Goal: Navigation & Orientation: Find specific page/section

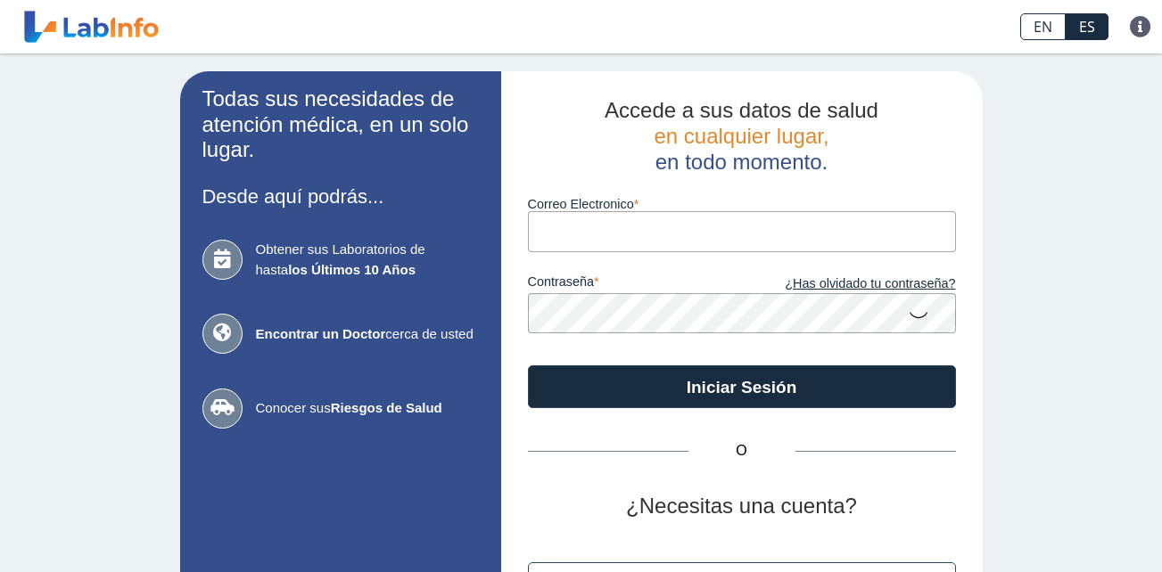
drag, startPoint x: 0, startPoint y: 0, endPoint x: 642, endPoint y: 225, distance: 680.1
click at [642, 225] on input "Correo Electronico" at bounding box center [742, 231] width 428 height 40
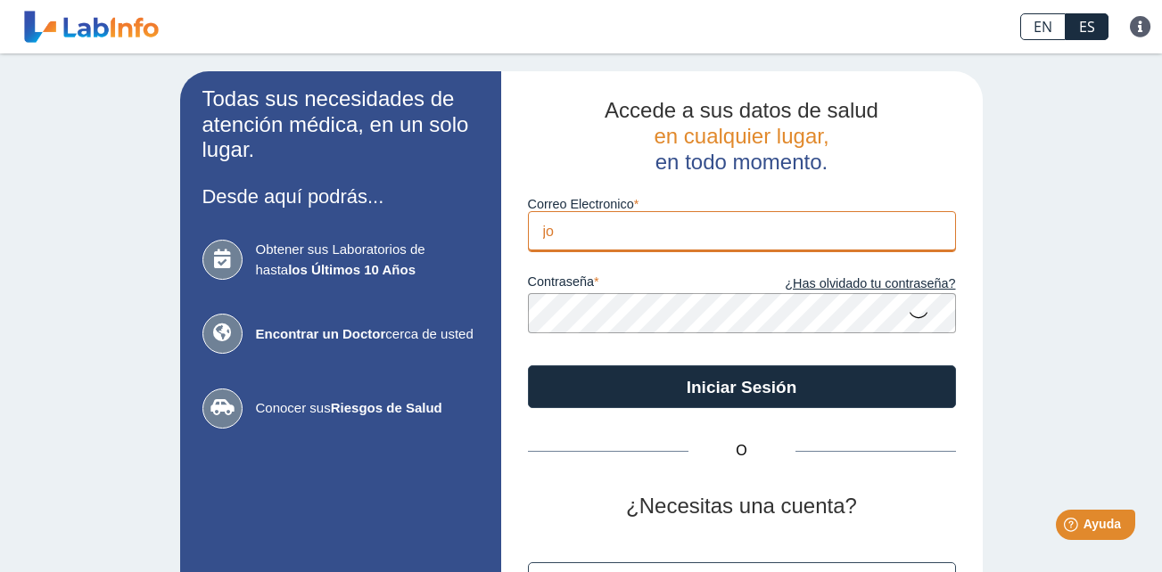
type input "[EMAIL_ADDRESS][DOMAIN_NAME]"
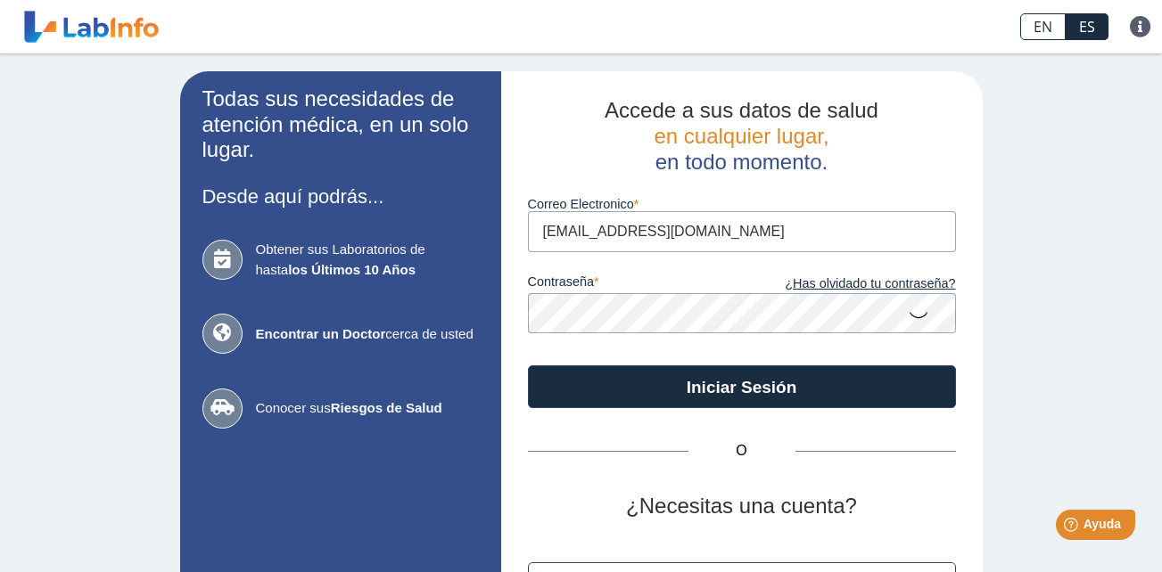
click at [528, 366] on button "Iniciar Sesión" at bounding box center [742, 387] width 428 height 43
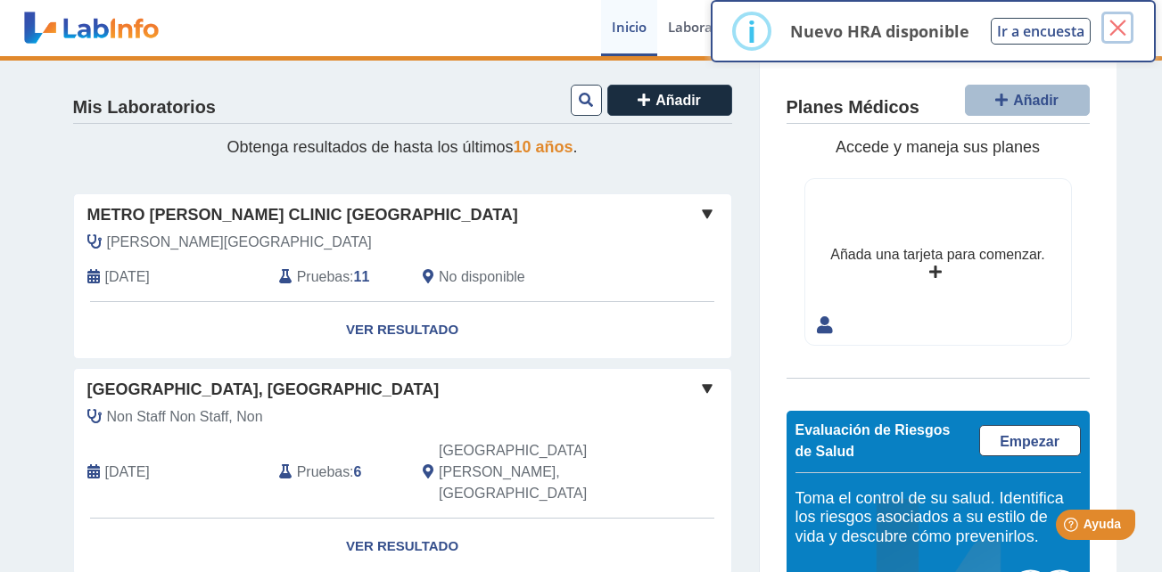
click at [1119, 23] on button "×" at bounding box center [1117, 28] width 32 height 32
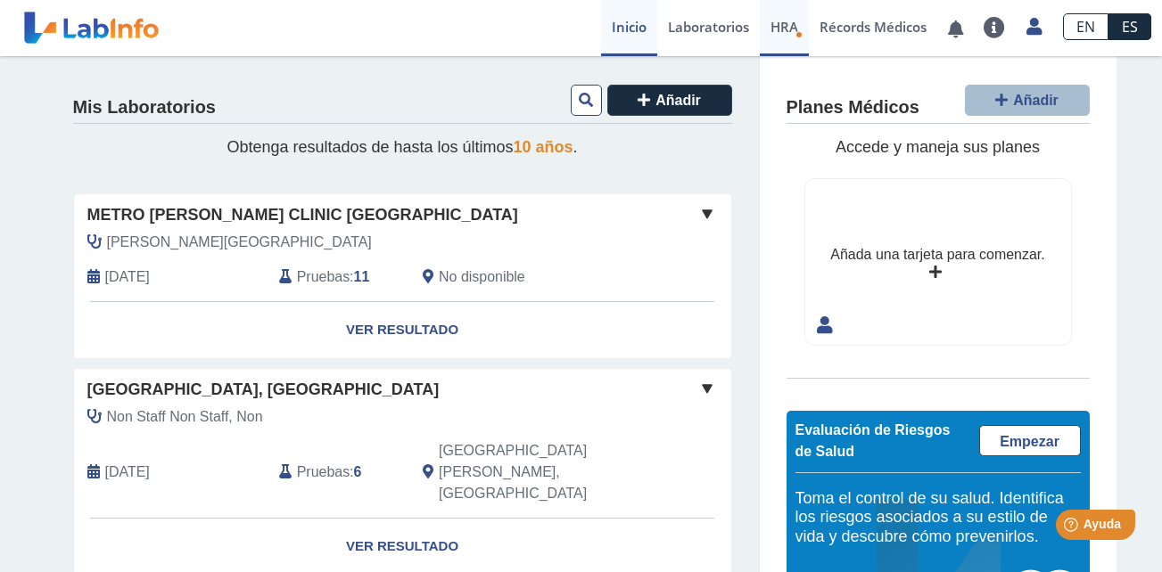
click at [793, 27] on span "HRA" at bounding box center [784, 27] width 28 height 18
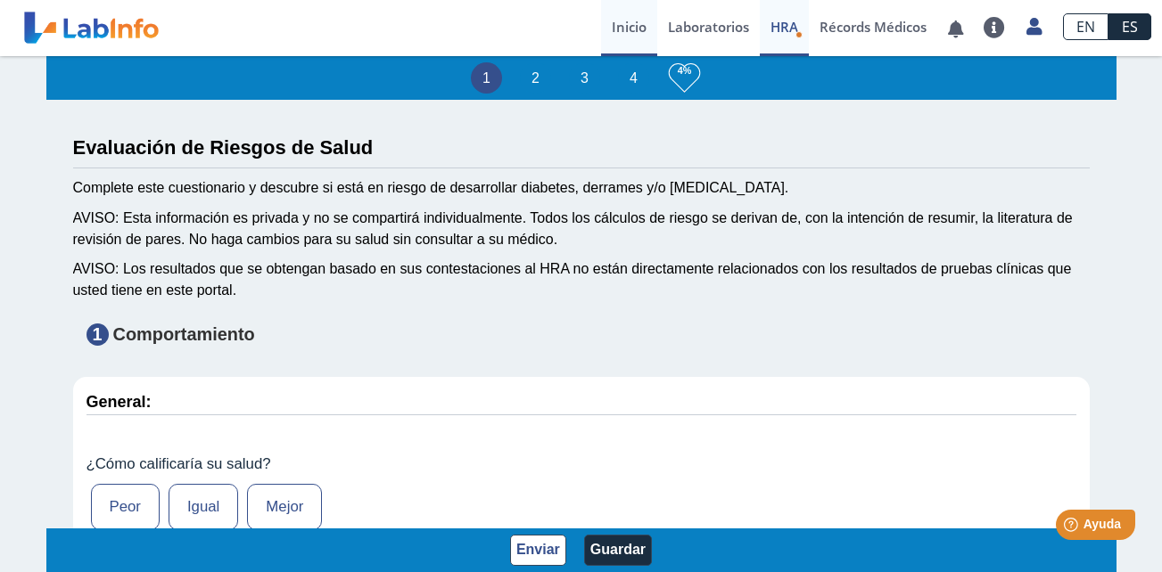
click at [628, 30] on link "Inicio" at bounding box center [629, 28] width 56 height 56
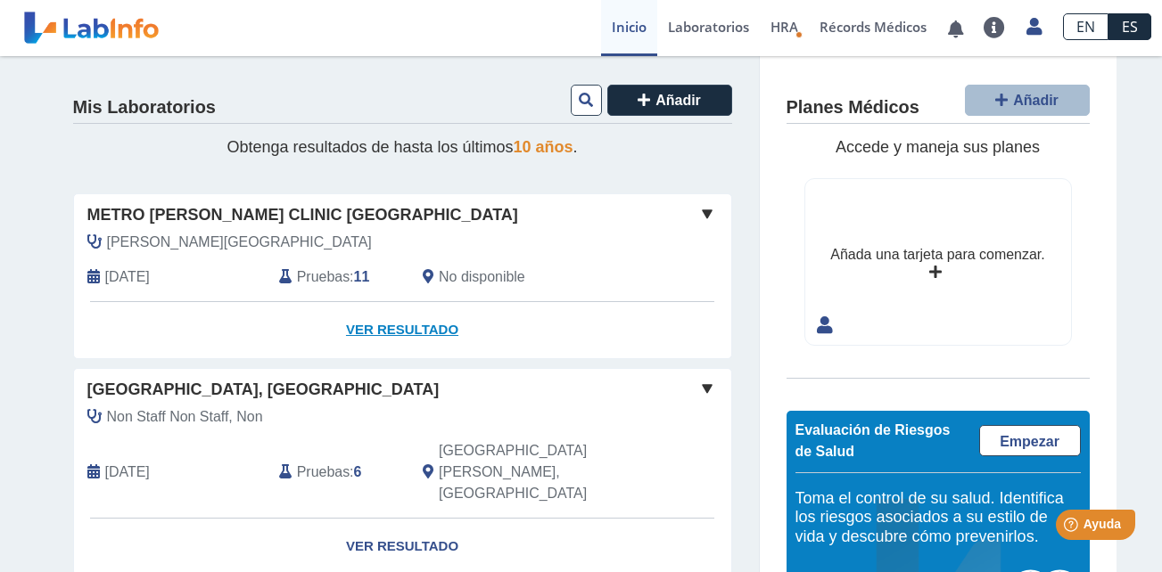
click at [368, 321] on link "Ver Resultado" at bounding box center [402, 330] width 657 height 56
